Goal: Transaction & Acquisition: Purchase product/service

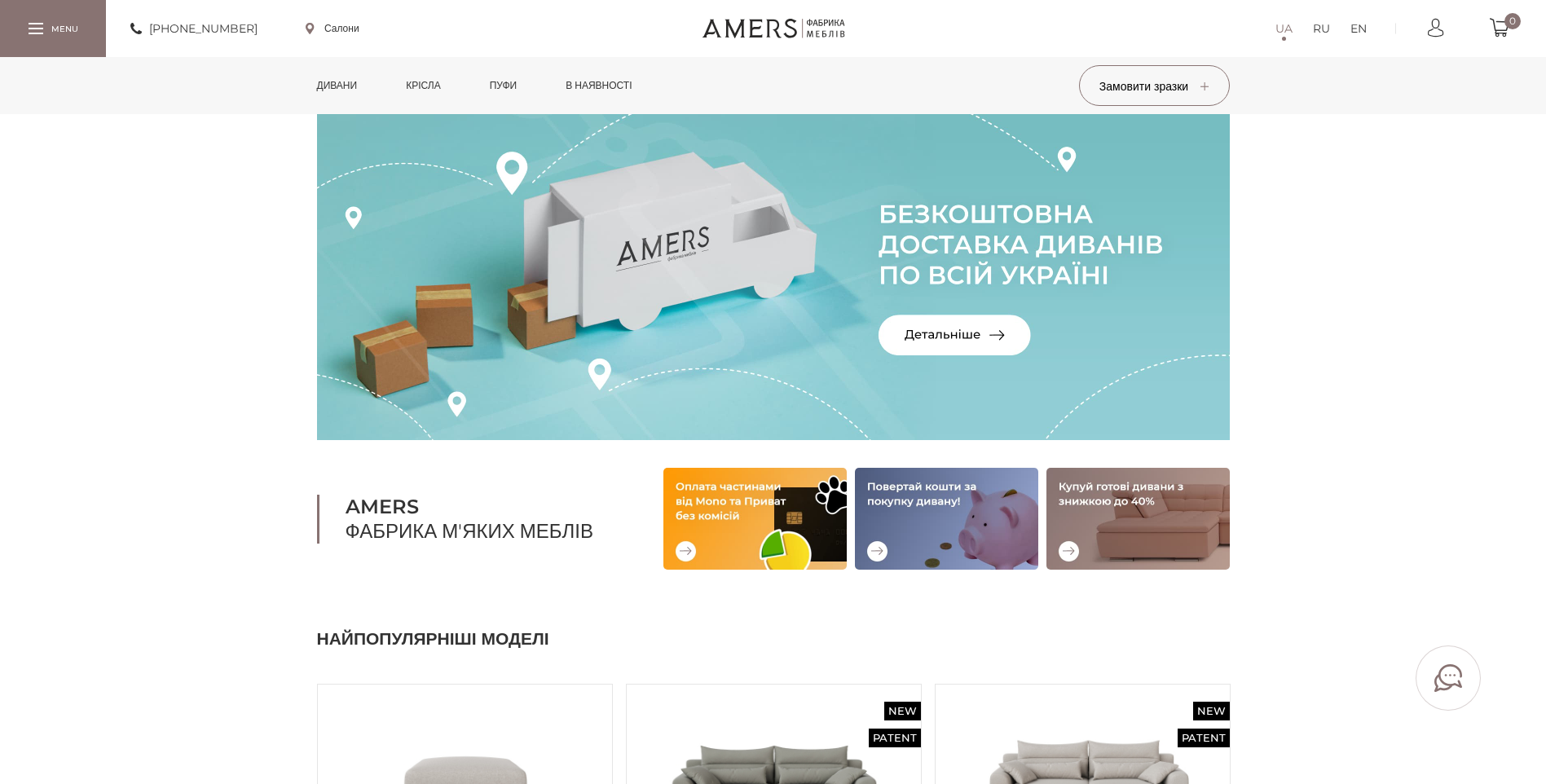
drag, startPoint x: 0, startPoint y: 0, endPoint x: 326, endPoint y: 85, distance: 336.9
click at [326, 85] on link "Дивани" at bounding box center [338, 85] width 65 height 57
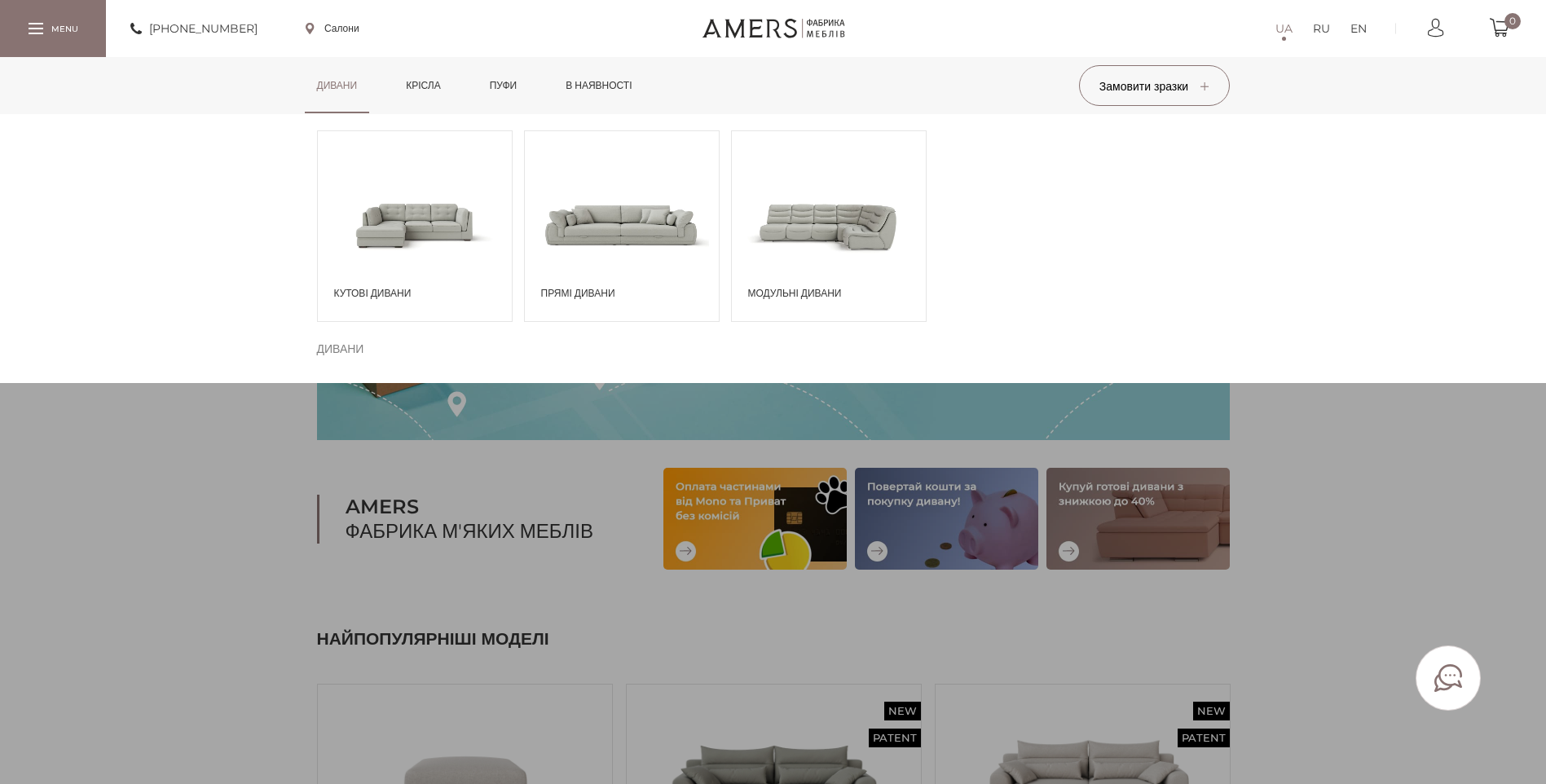
click at [593, 223] on span at bounding box center [622, 224] width 194 height 113
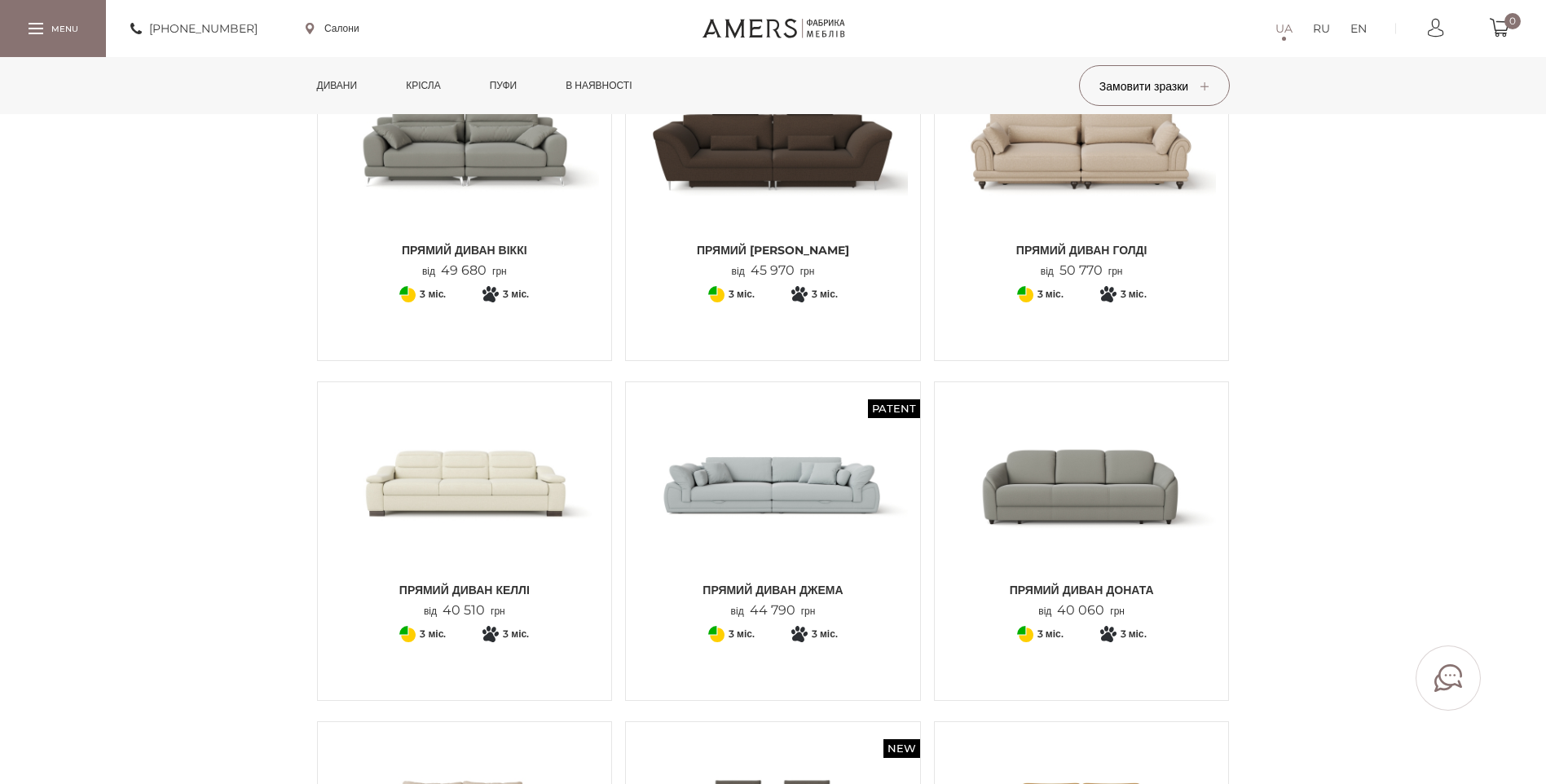
scroll to position [245, 0]
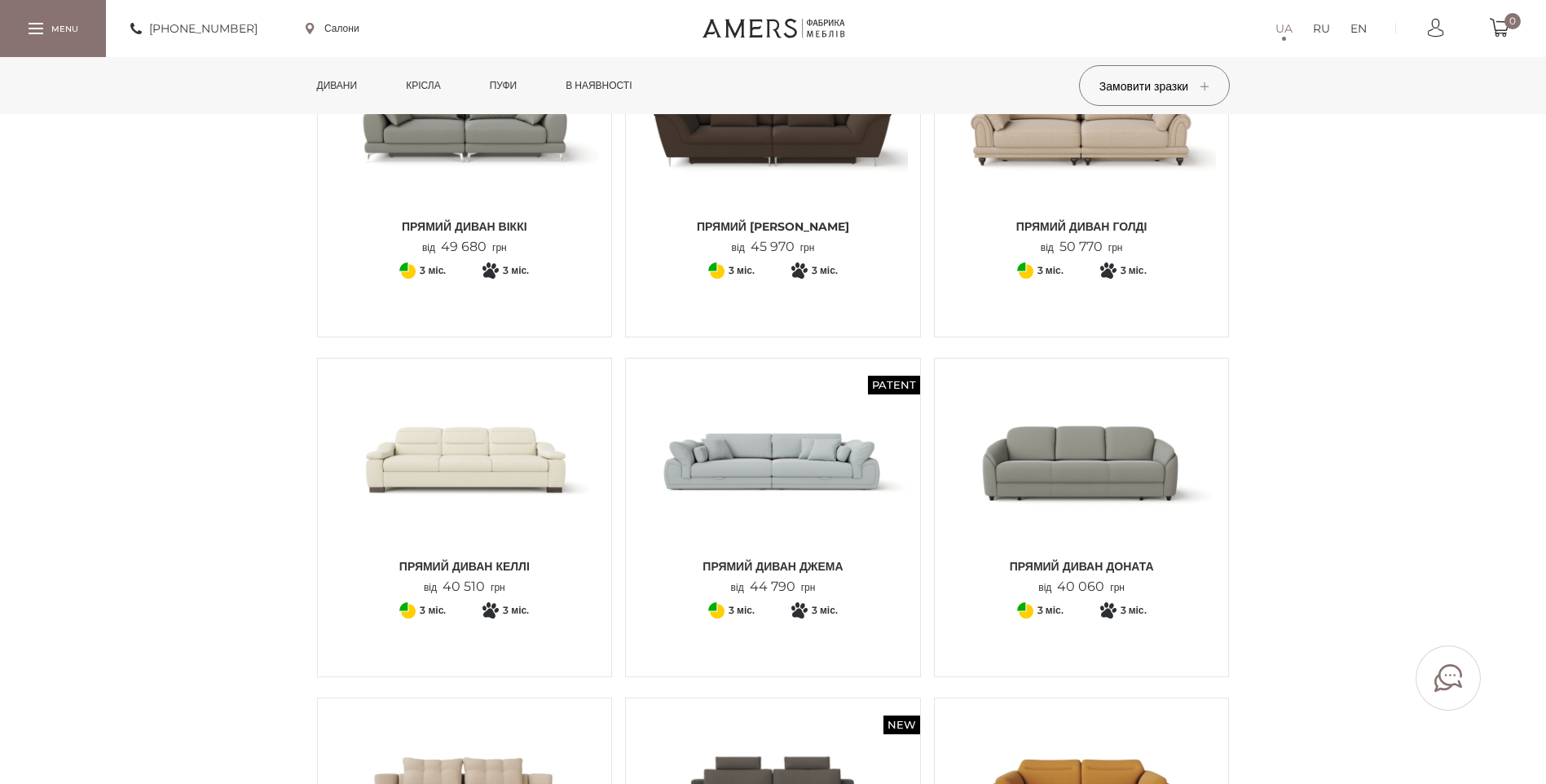
click at [782, 428] on img at bounding box center [773, 460] width 270 height 179
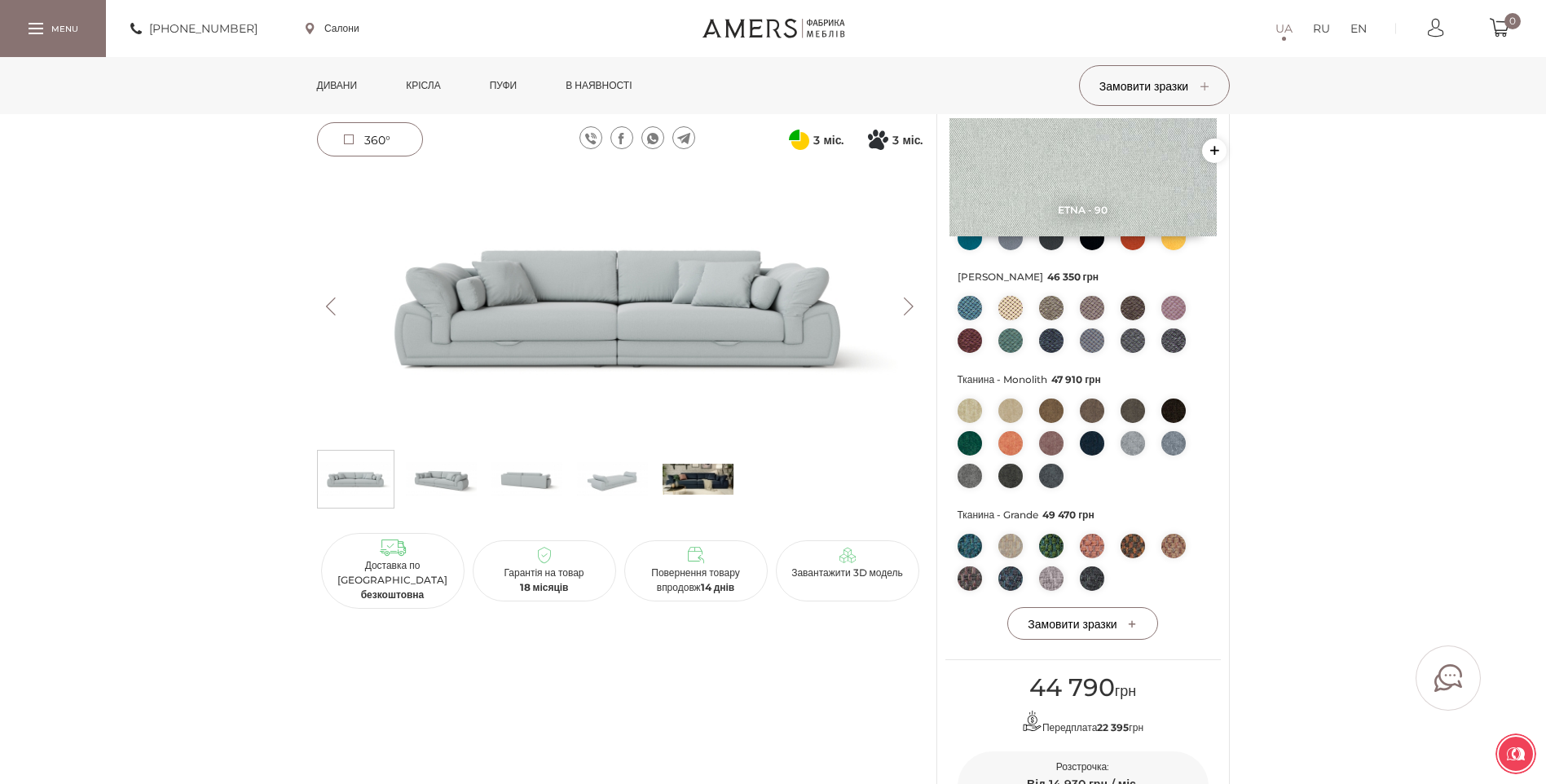
scroll to position [245, 0]
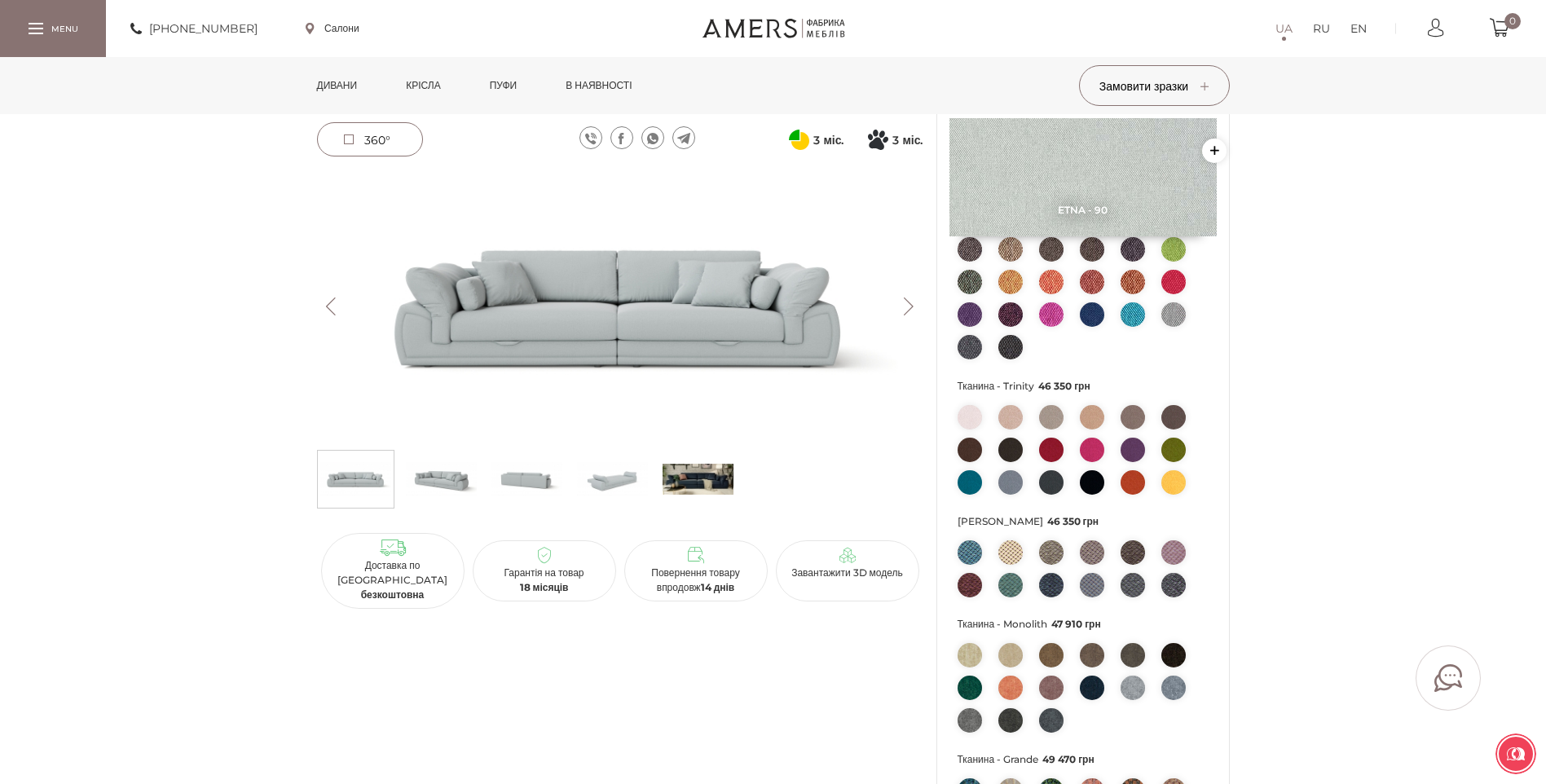
click at [684, 316] on img at bounding box center [620, 306] width 606 height 270
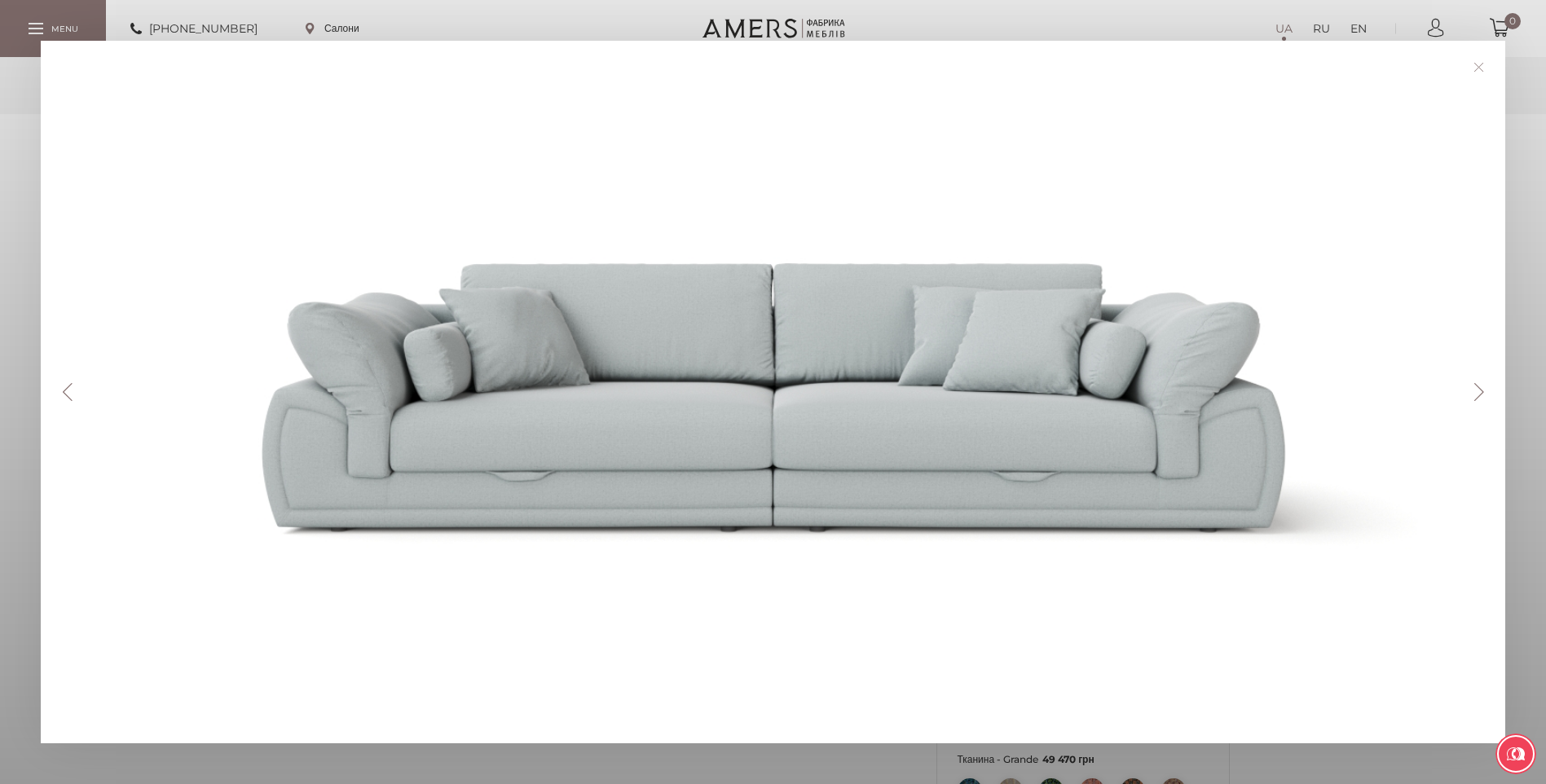
click at [1482, 389] on button "Next" at bounding box center [1478, 392] width 28 height 18
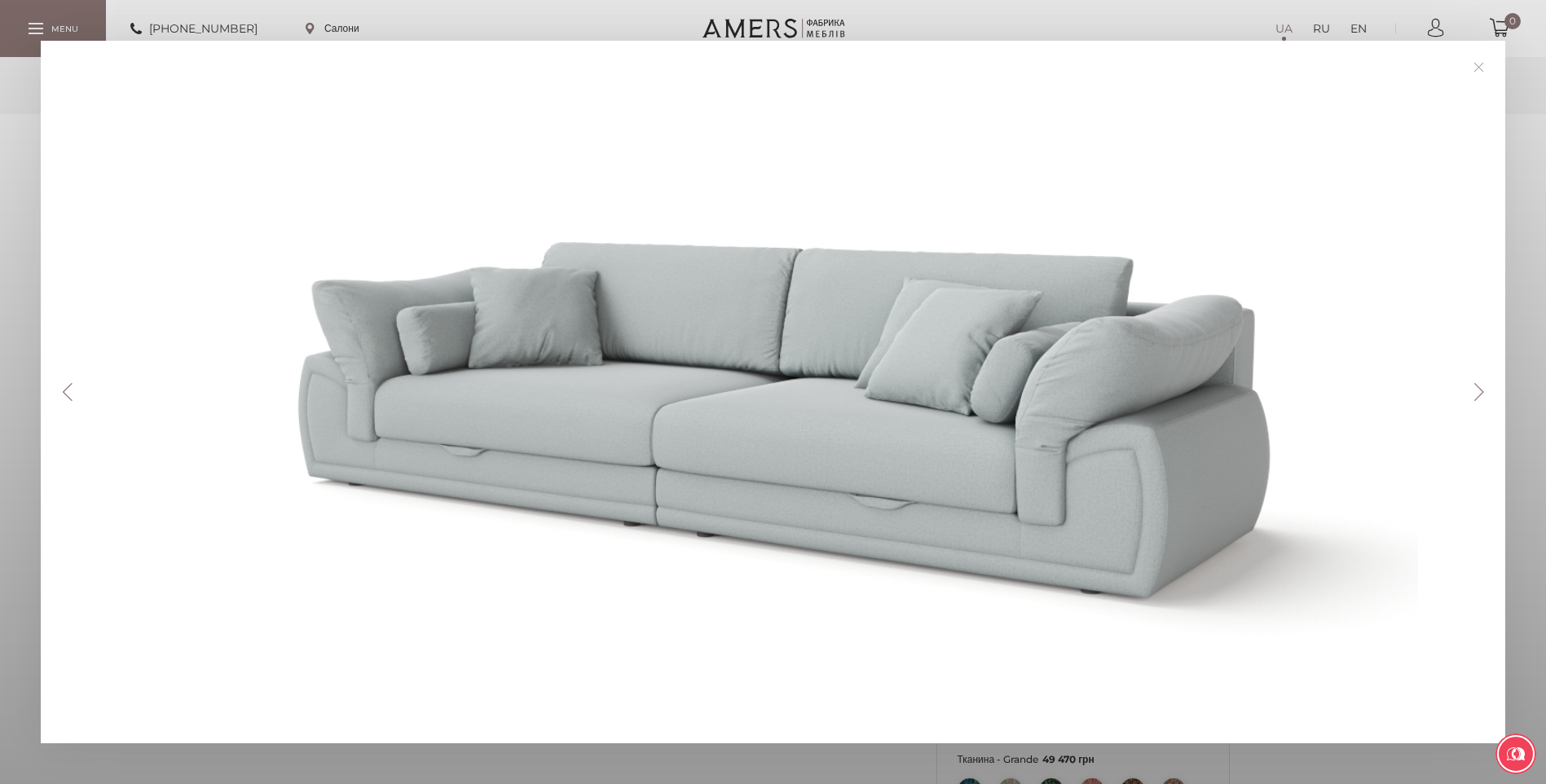
click at [1483, 68] on link at bounding box center [1478, 67] width 25 height 25
